Goal: Find specific page/section: Find specific page/section

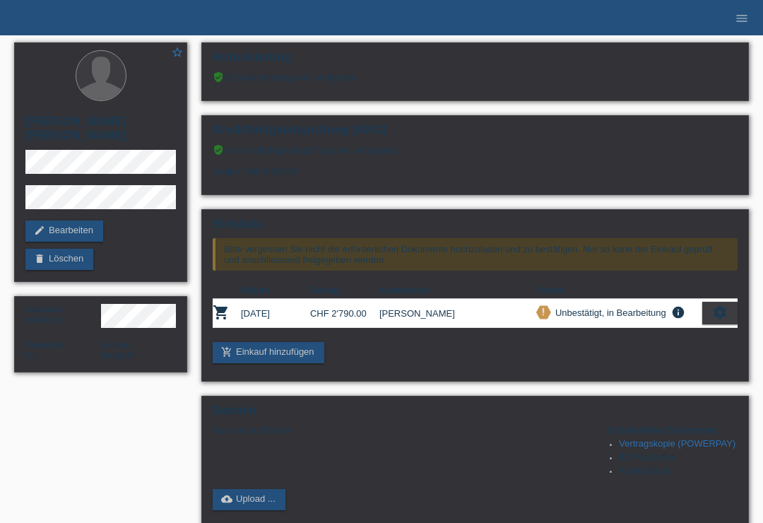
click at [722, 15] on ul "menu" at bounding box center [742, 18] width 42 height 36
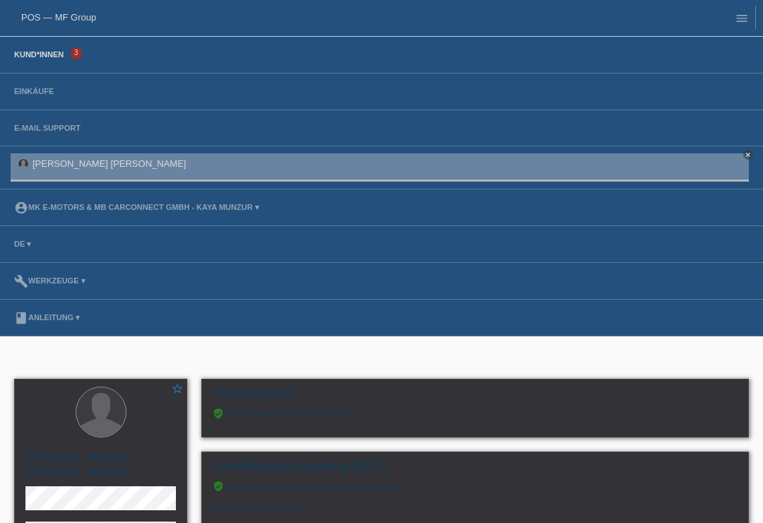
click at [52, 55] on link "Kund*innen" at bounding box center [39, 54] width 64 height 8
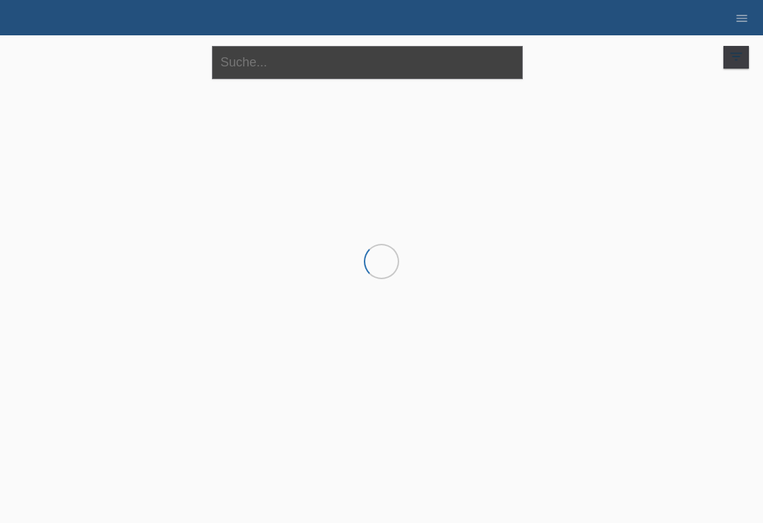
click at [254, 72] on input "text" at bounding box center [367, 62] width 311 height 33
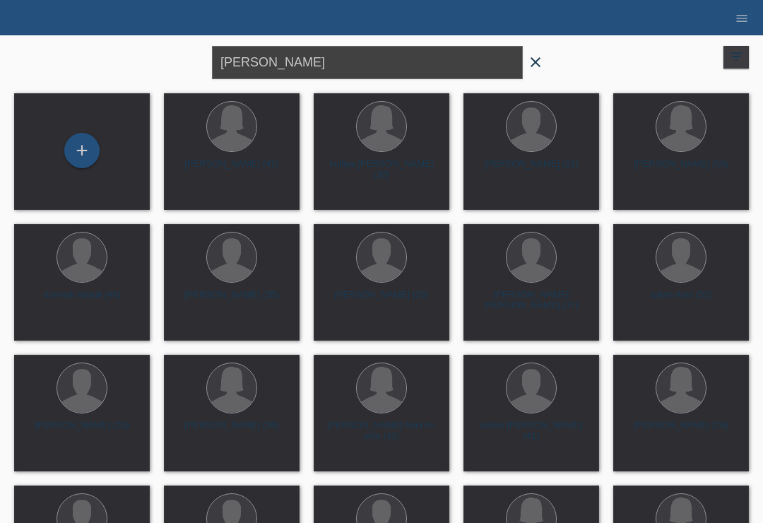
type input "[PERSON_NAME]"
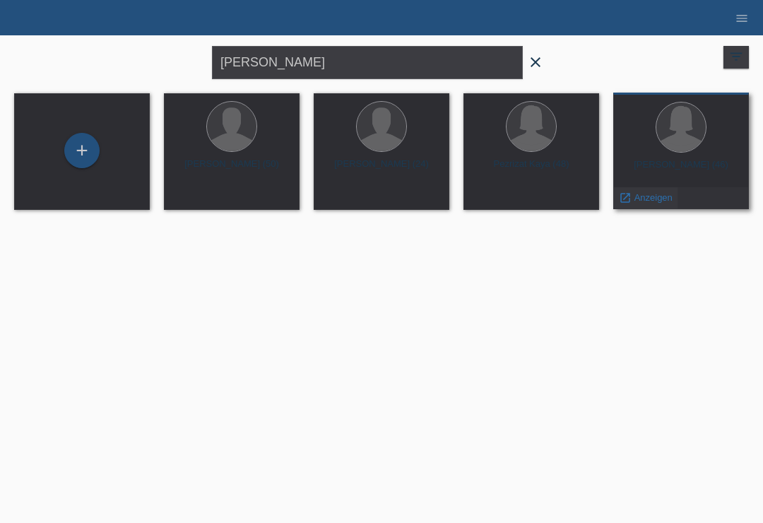
click at [644, 203] on span "Anzeigen" at bounding box center [654, 197] width 38 height 11
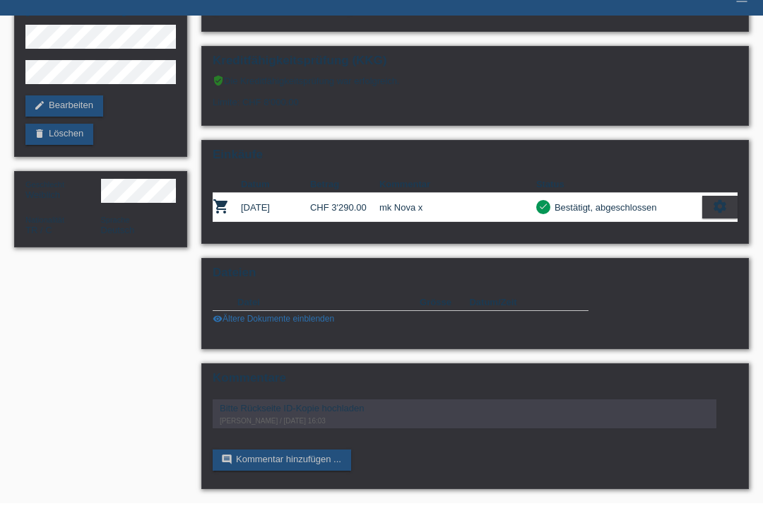
scroll to position [94, 0]
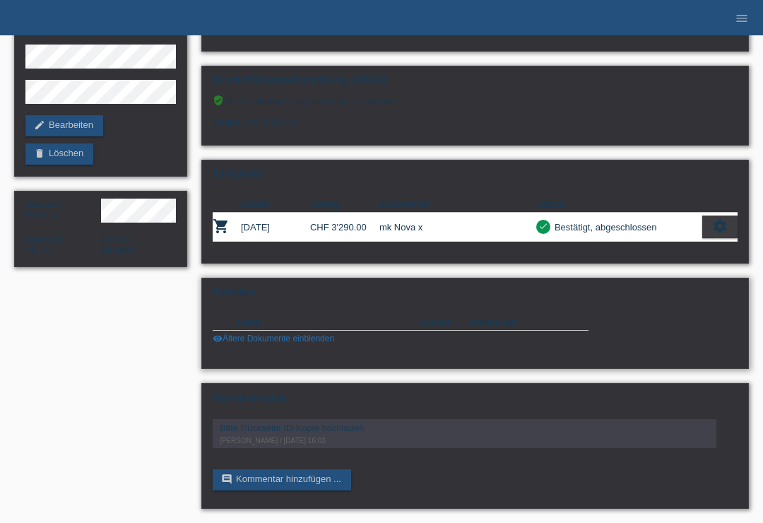
click at [259, 343] on link "visibility Ältere Dokumente einblenden" at bounding box center [274, 339] width 122 height 10
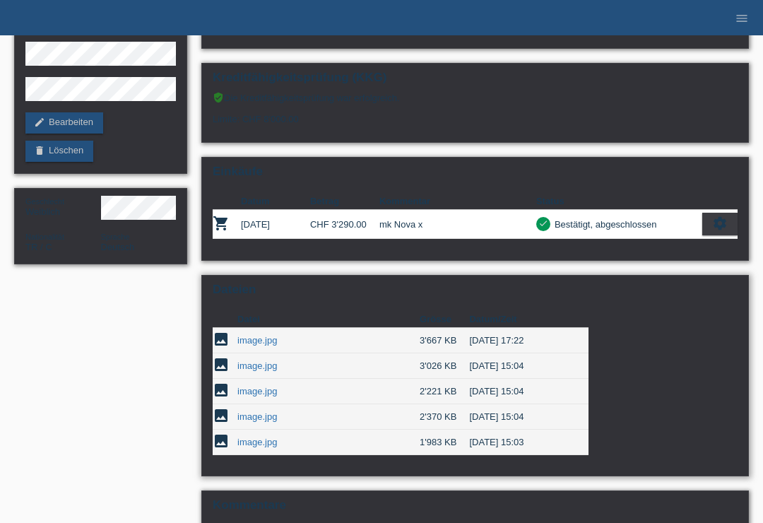
click at [251, 346] on link "image.jpg" at bounding box center [257, 340] width 40 height 11
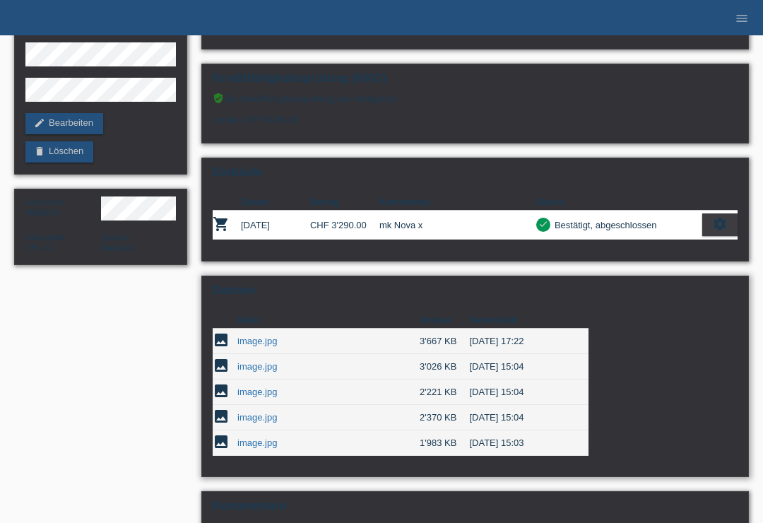
click at [252, 423] on link "image.jpg" at bounding box center [257, 417] width 40 height 11
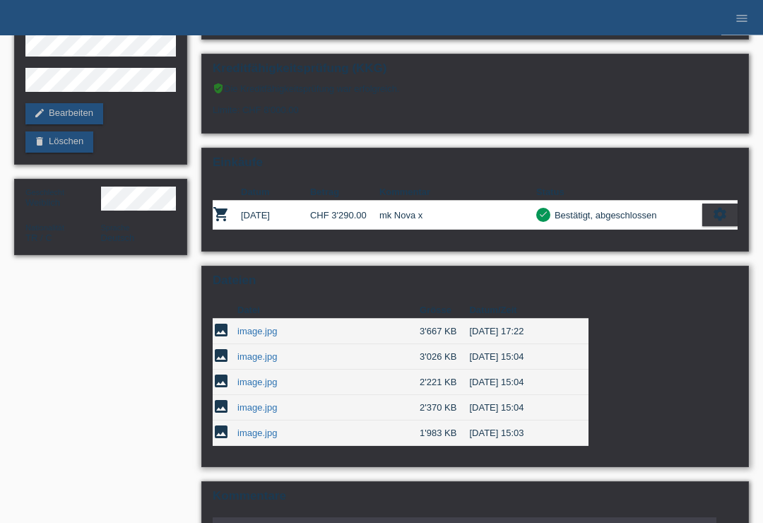
scroll to position [106, 0]
